Goal: Transaction & Acquisition: Purchase product/service

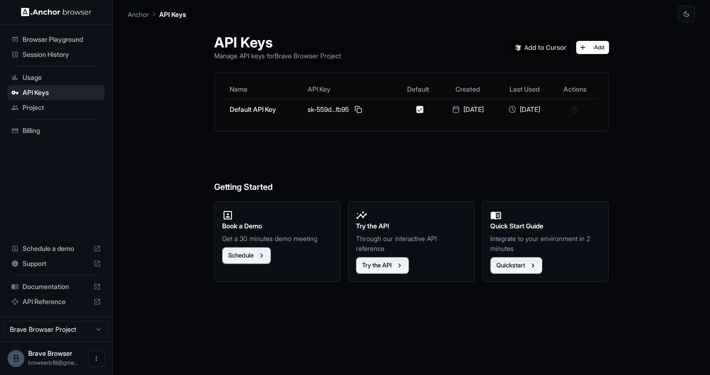
click at [53, 80] on span "Usage" at bounding box center [62, 77] width 78 height 9
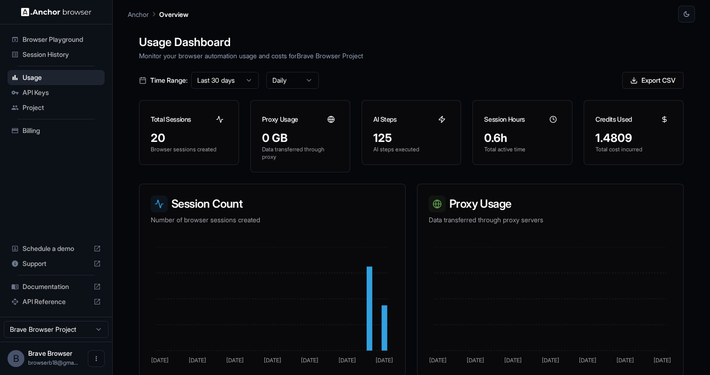
click at [53, 91] on span "API Keys" at bounding box center [62, 92] width 78 height 9
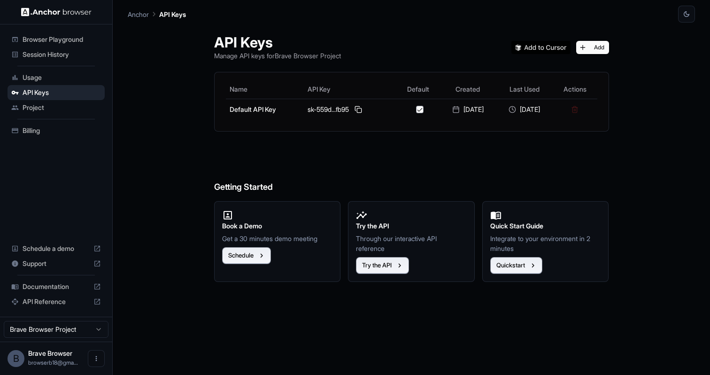
click at [51, 108] on span "Project" at bounding box center [62, 107] width 78 height 9
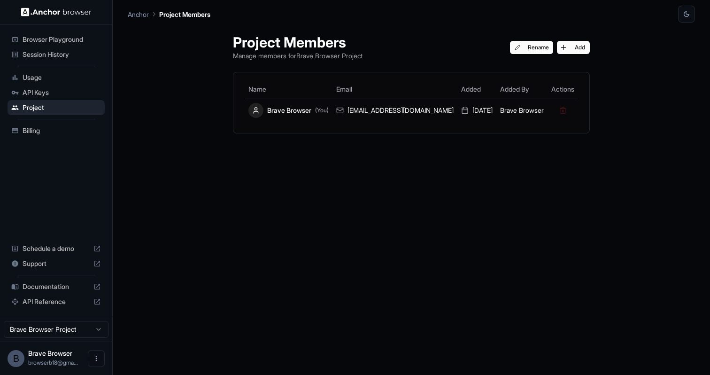
click at [47, 127] on span "Billing" at bounding box center [62, 130] width 78 height 9
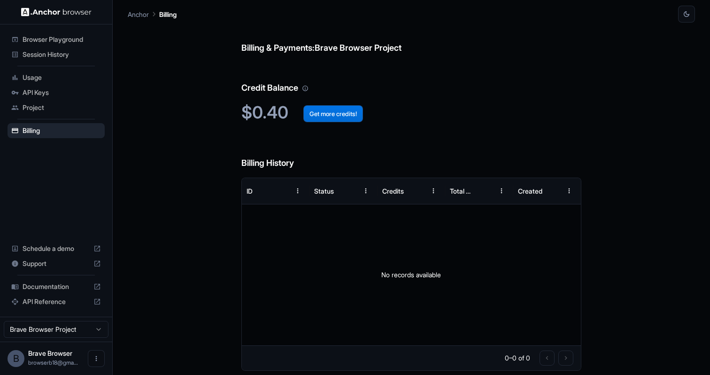
click at [345, 116] on button "Get more credits!" at bounding box center [333, 113] width 60 height 17
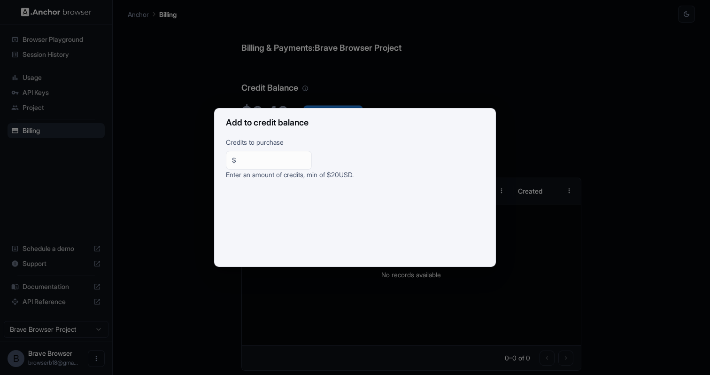
click at [405, 284] on div "Add to credit balance Credits to purchase $ ** ​ Enter an amount of credits, mi…" at bounding box center [355, 187] width 710 height 375
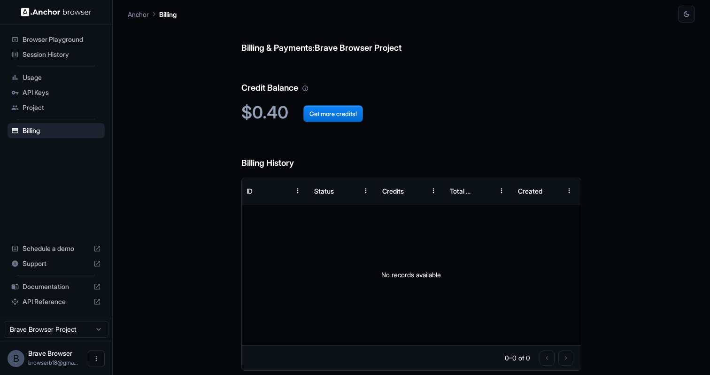
click at [39, 79] on span "Usage" at bounding box center [62, 77] width 78 height 9
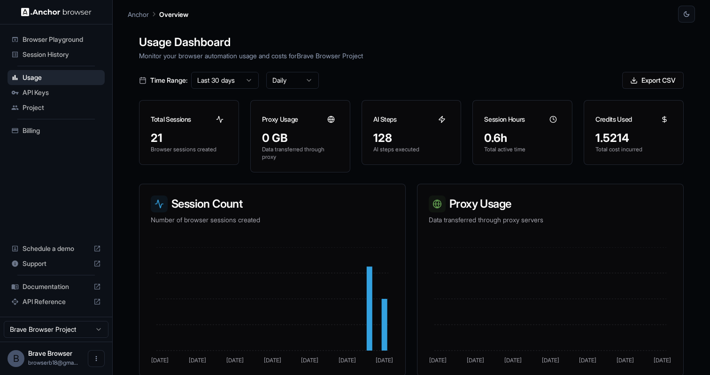
click at [45, 58] on span "Session History" at bounding box center [62, 54] width 78 height 9
